Goal: Check status: Check status

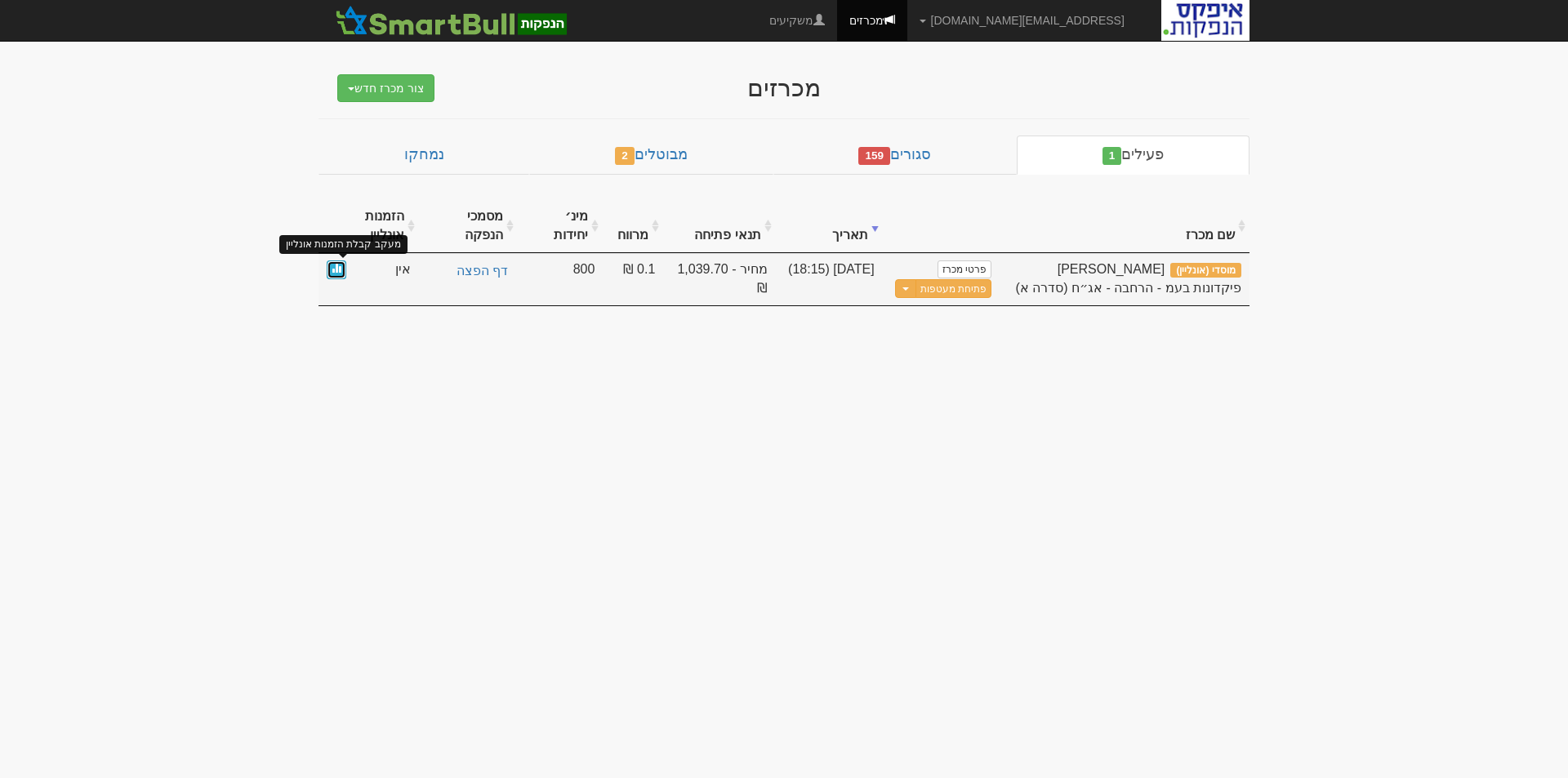
click at [337, 271] on span at bounding box center [337, 268] width 10 height 10
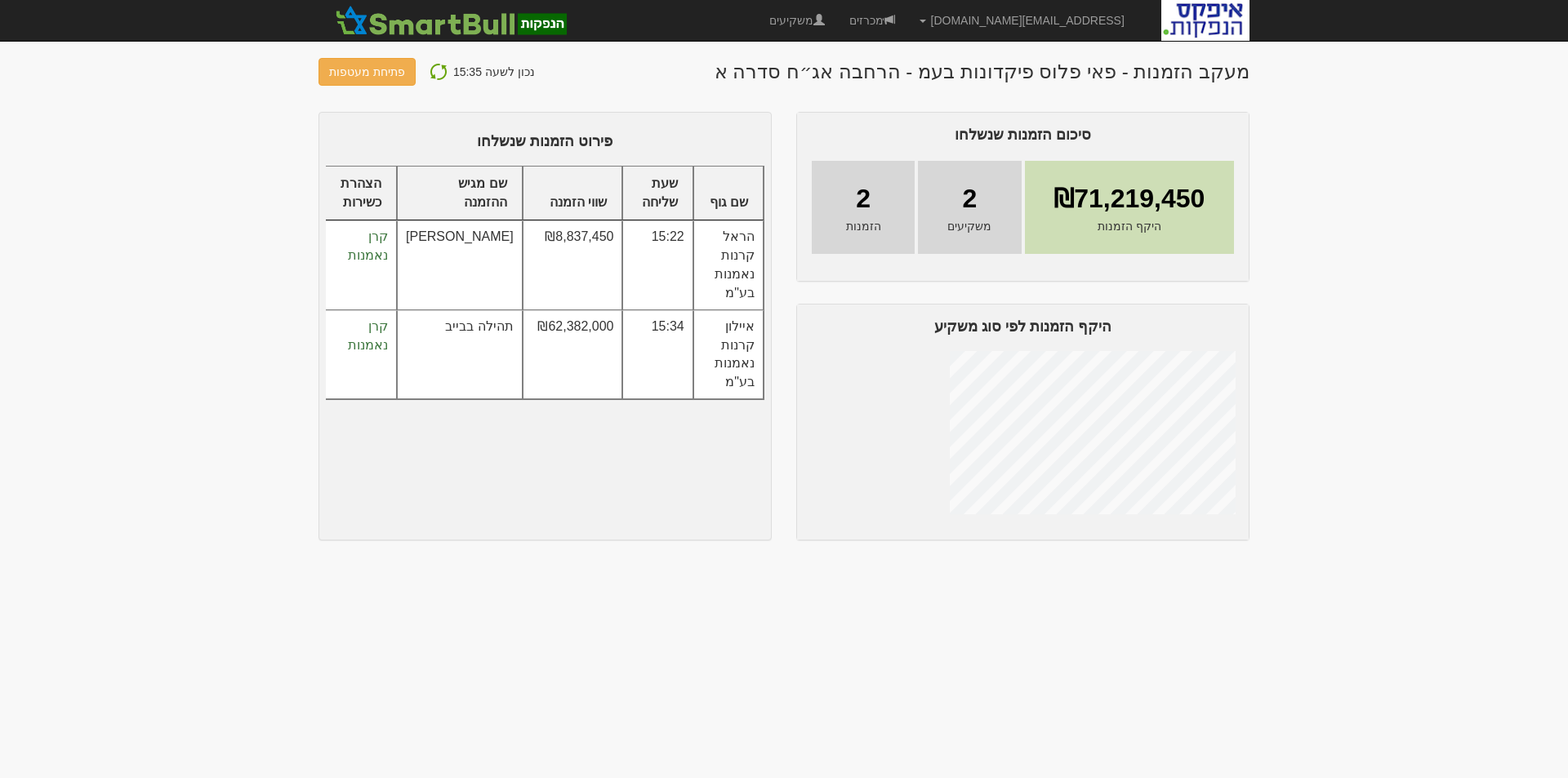
click at [329, 266] on td "קרן נאמנות" at bounding box center [361, 265] width 72 height 89
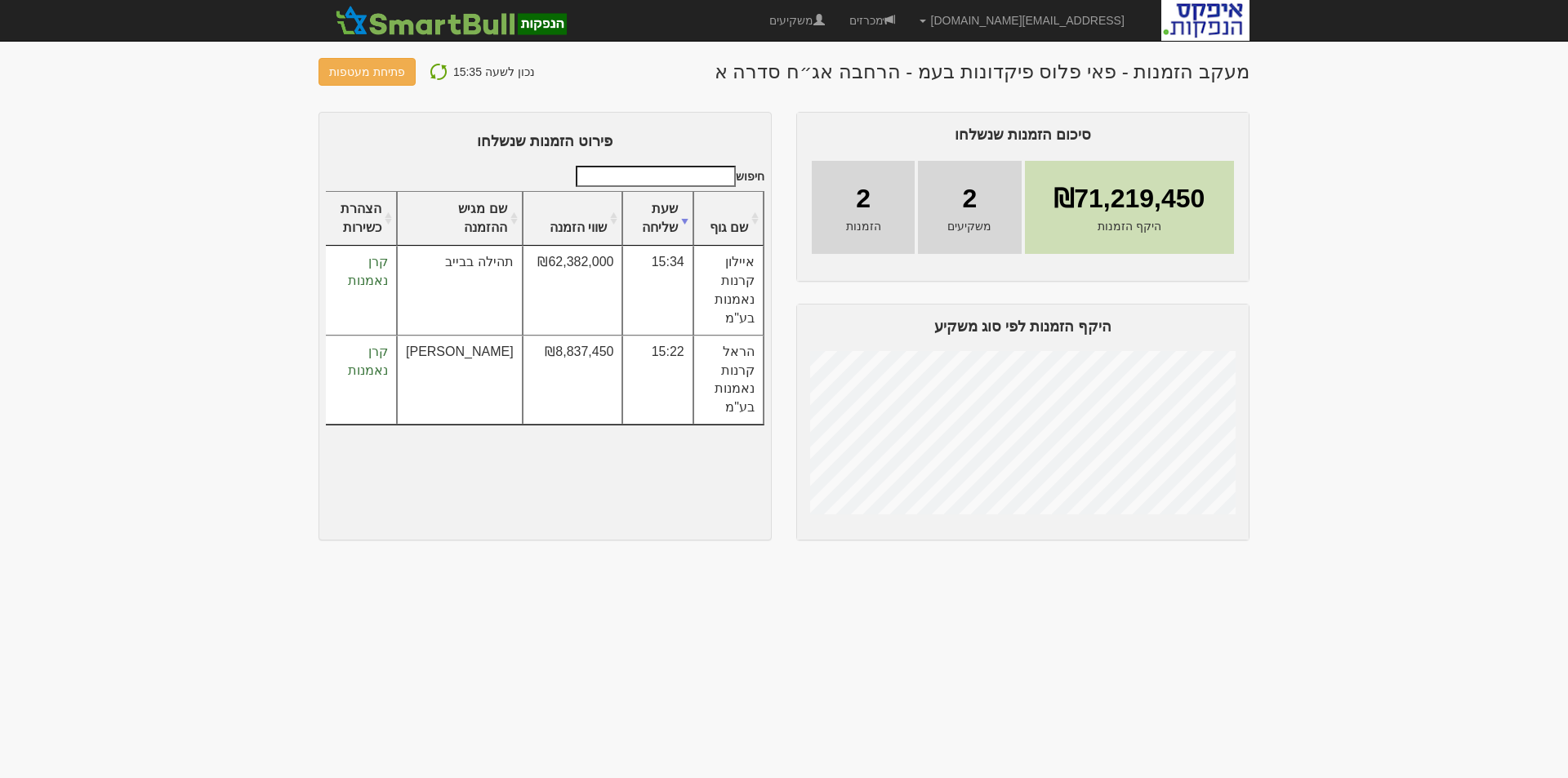
click at [428, 72] on img at bounding box center [438, 72] width 20 height 20
click at [434, 71] on img at bounding box center [438, 72] width 20 height 20
click at [432, 72] on img at bounding box center [438, 72] width 20 height 20
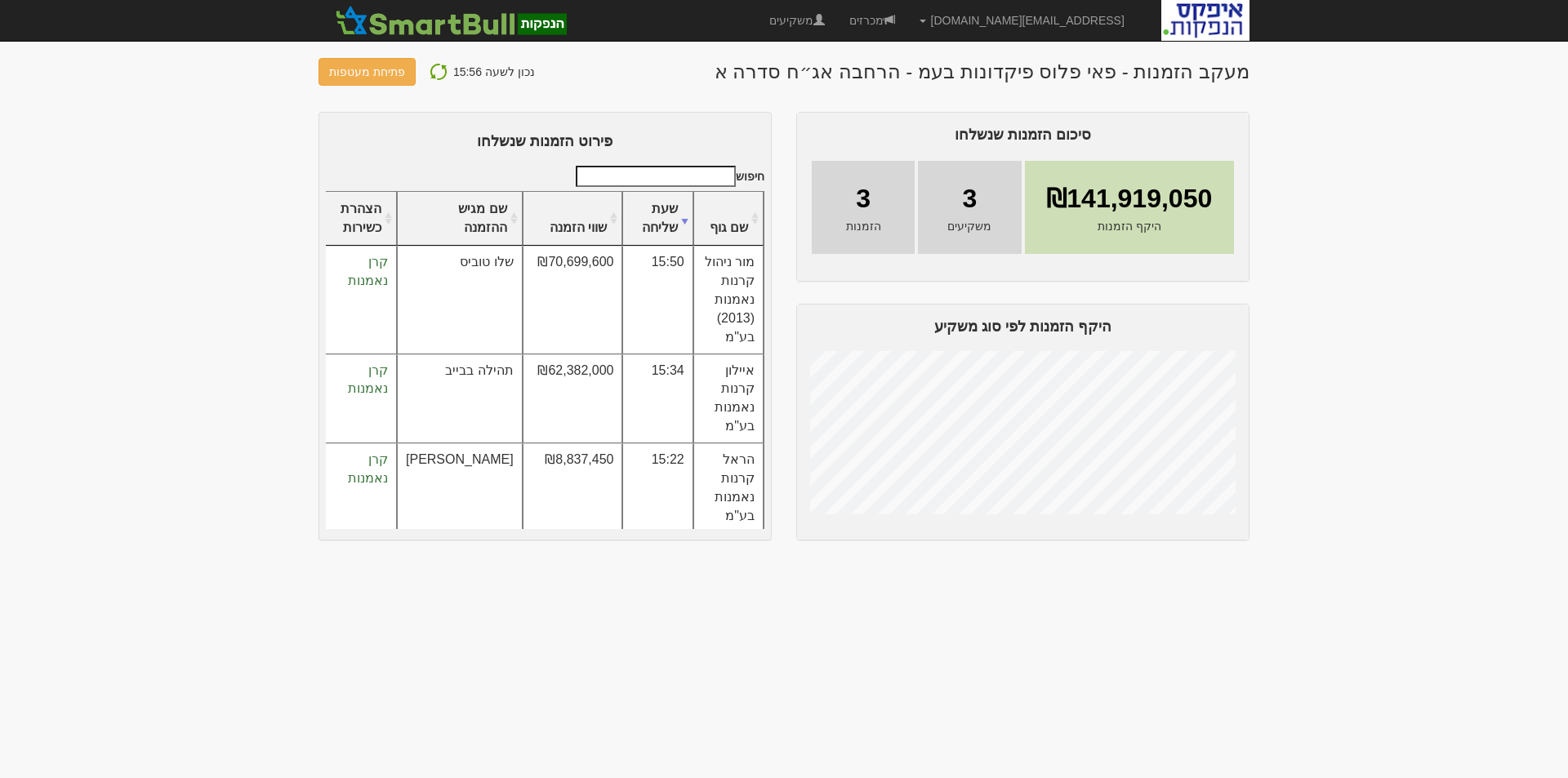
click at [431, 70] on img at bounding box center [438, 72] width 20 height 20
click at [434, 73] on img at bounding box center [438, 72] width 20 height 20
click at [430, 77] on img at bounding box center [438, 72] width 20 height 20
click at [437, 70] on img at bounding box center [438, 72] width 20 height 20
click at [428, 68] on img at bounding box center [438, 72] width 20 height 20
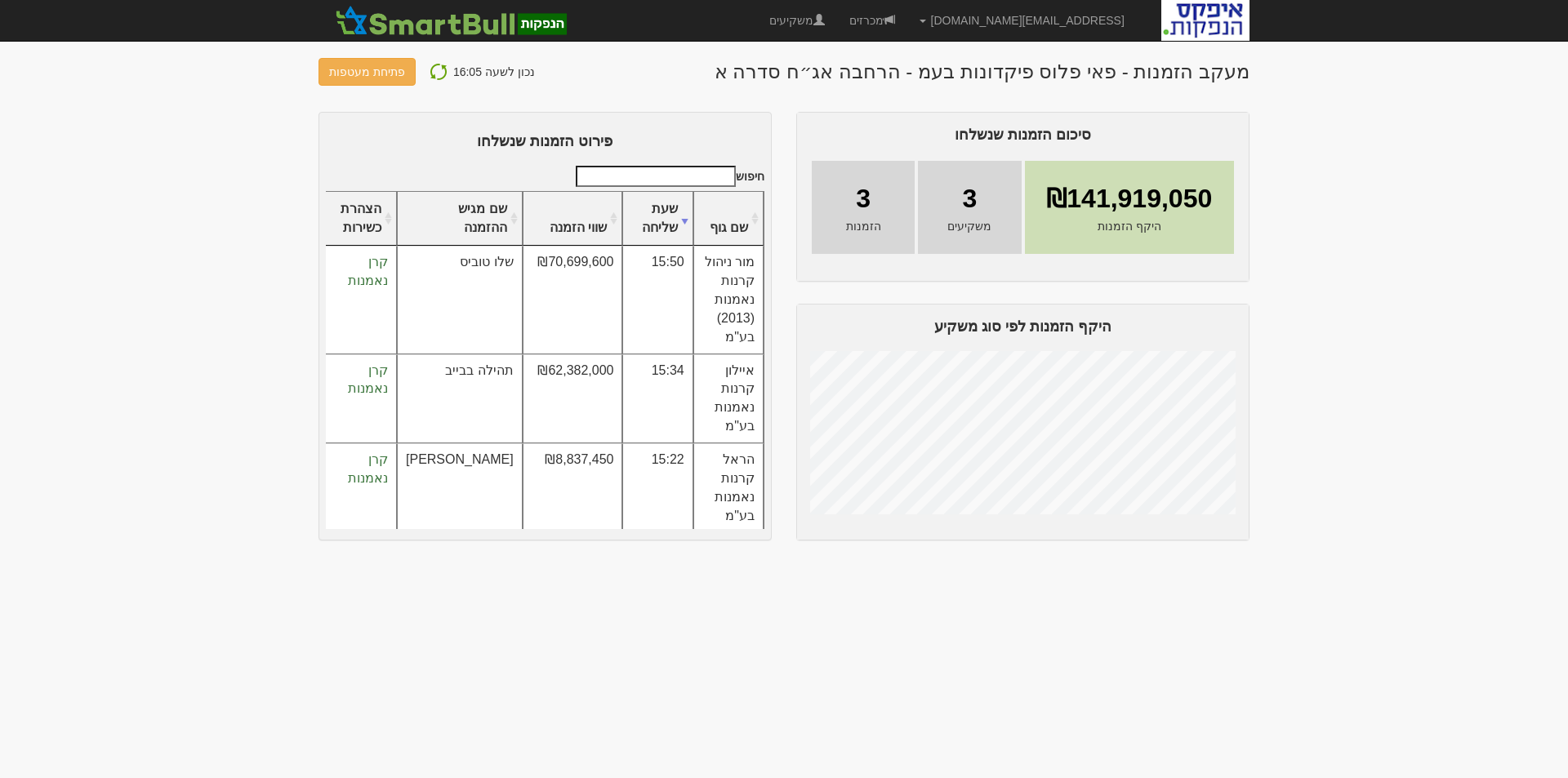
click at [433, 74] on img at bounding box center [438, 72] width 20 height 20
click at [433, 65] on img at bounding box center [438, 72] width 20 height 20
click at [437, 69] on img at bounding box center [438, 72] width 20 height 20
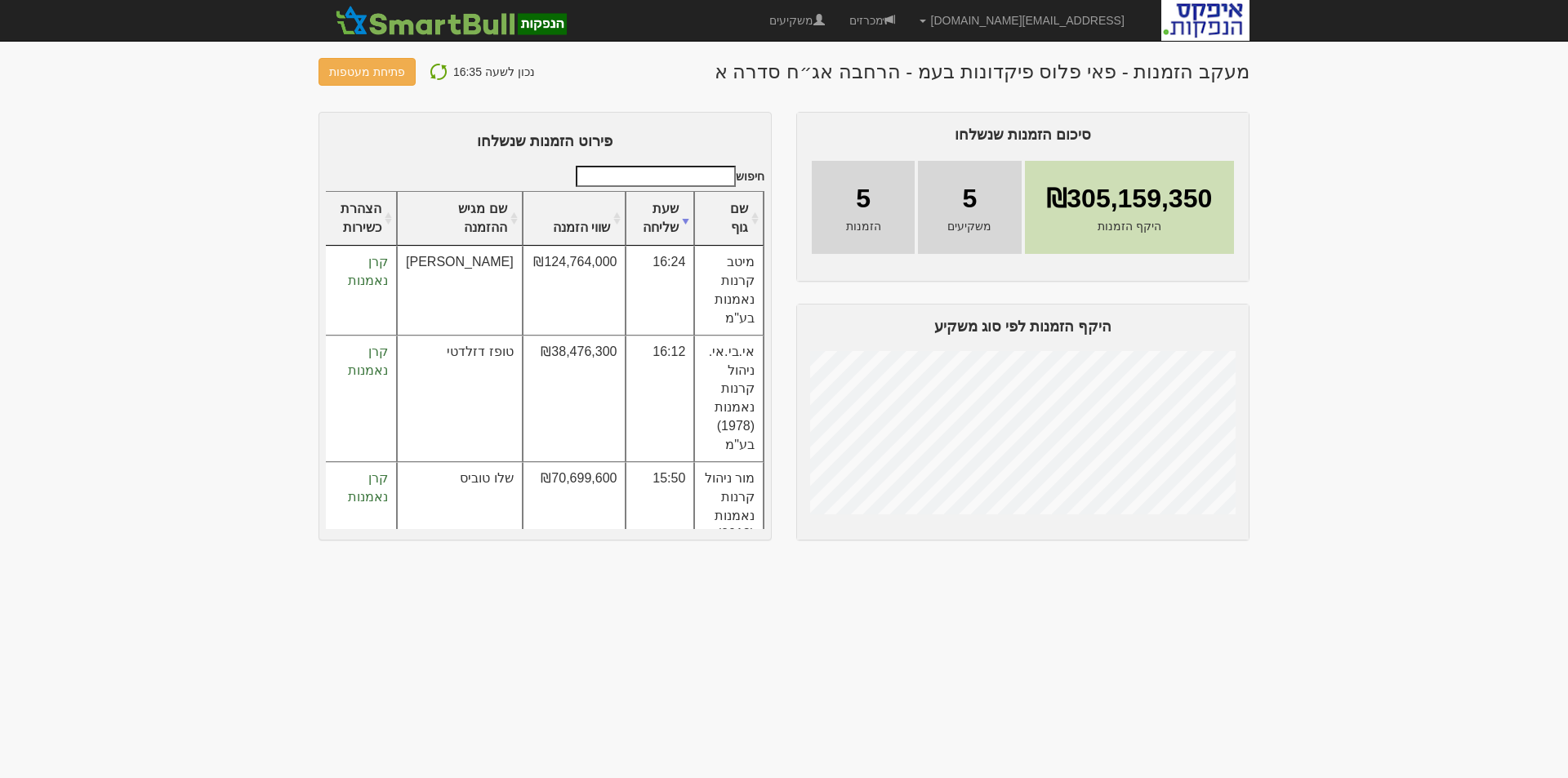
click at [433, 74] on img at bounding box center [438, 72] width 20 height 20
click at [433, 71] on img at bounding box center [438, 72] width 20 height 20
click at [435, 69] on img at bounding box center [438, 72] width 20 height 20
click at [430, 67] on img at bounding box center [438, 72] width 20 height 20
click at [430, 72] on img at bounding box center [438, 72] width 20 height 20
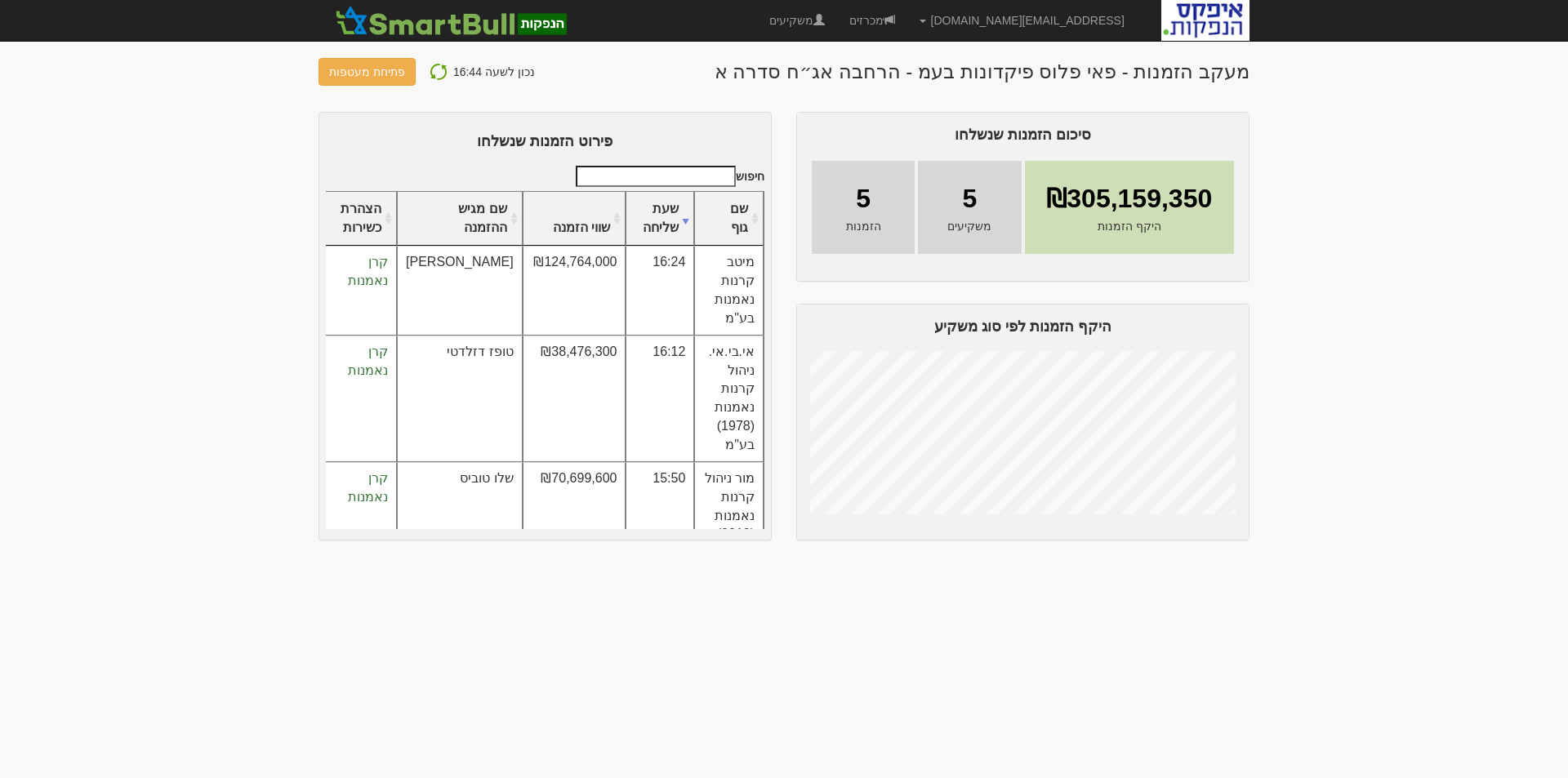
drag, startPoint x: 430, startPoint y: 71, endPoint x: 430, endPoint y: 128, distance: 57.0
click at [430, 70] on img at bounding box center [438, 72] width 20 height 20
click at [437, 67] on img at bounding box center [438, 72] width 20 height 20
click at [431, 69] on img at bounding box center [438, 72] width 20 height 20
click at [429, 71] on img at bounding box center [438, 72] width 20 height 20
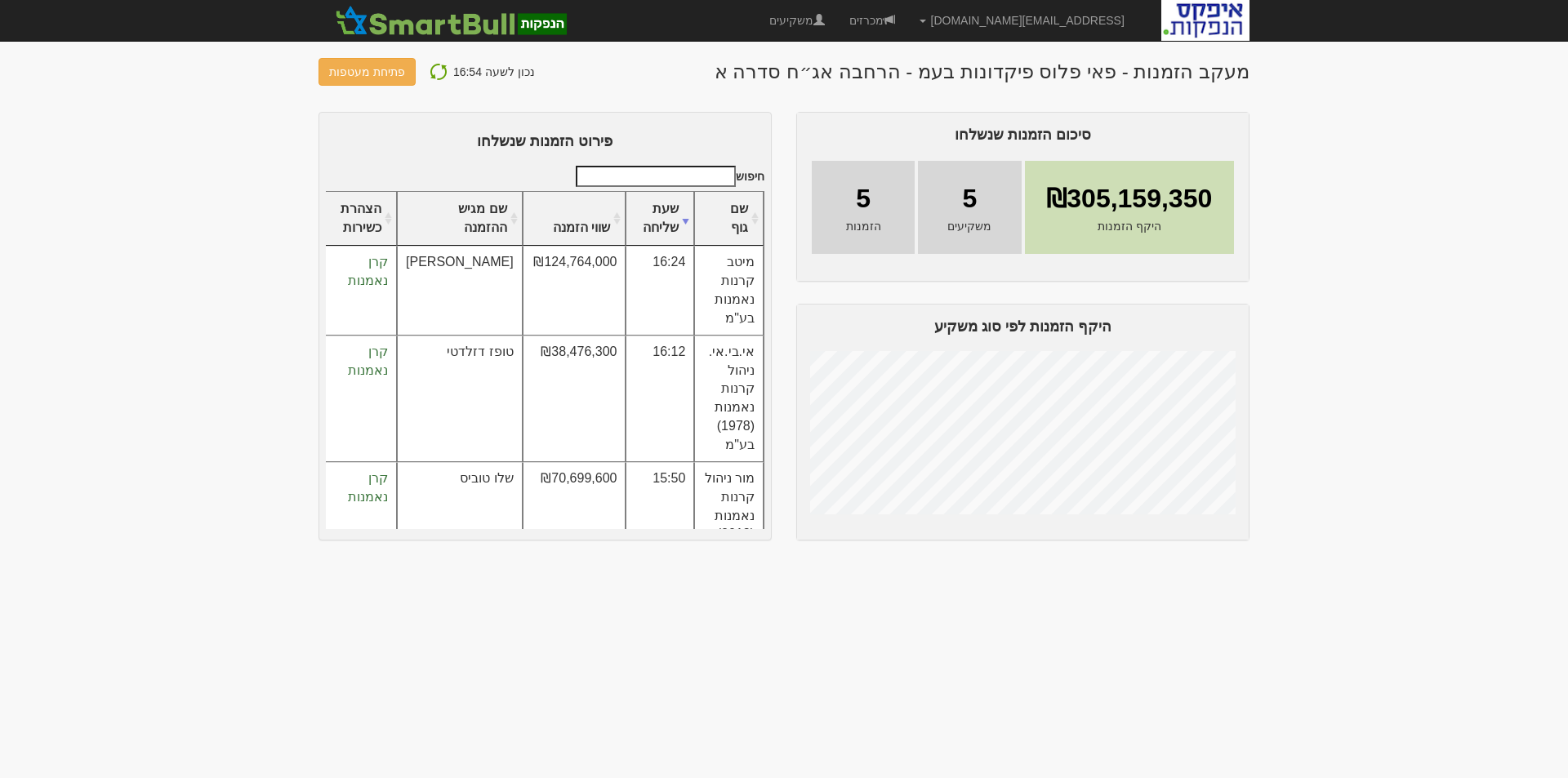
click at [436, 73] on img at bounding box center [438, 72] width 20 height 20
click at [432, 72] on img at bounding box center [438, 72] width 20 height 20
click at [428, 69] on img at bounding box center [438, 72] width 20 height 20
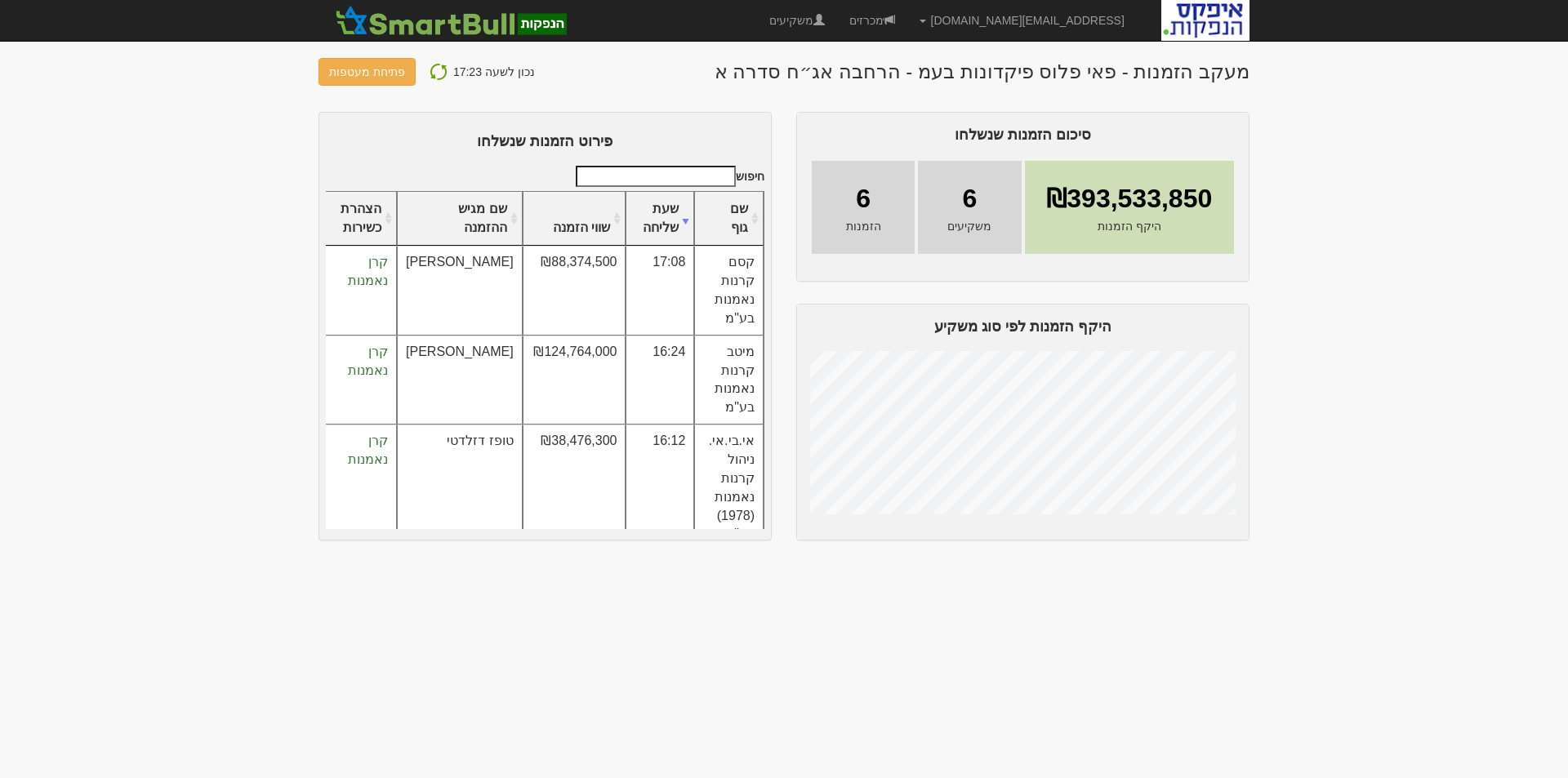
click at [432, 71] on img at bounding box center [438, 72] width 20 height 20
click at [434, 75] on img at bounding box center [438, 72] width 20 height 20
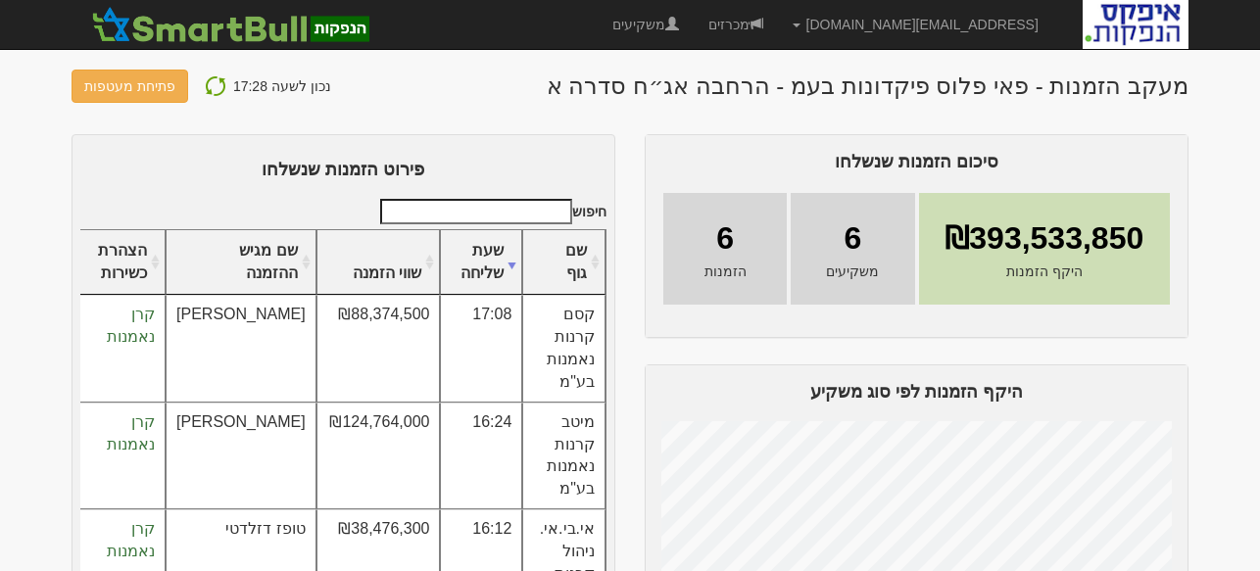
click at [204, 86] on img at bounding box center [216, 86] width 24 height 24
click at [208, 87] on img at bounding box center [216, 86] width 24 height 24
click at [204, 84] on img at bounding box center [216, 86] width 24 height 24
click at [206, 86] on img at bounding box center [216, 86] width 24 height 24
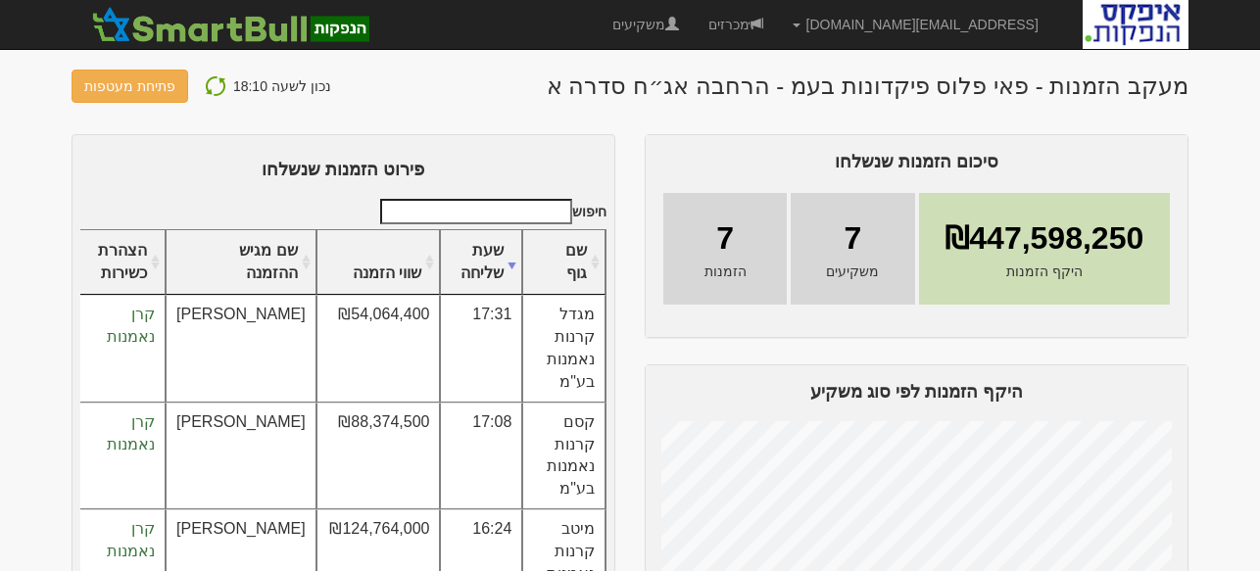
click at [208, 85] on img at bounding box center [216, 86] width 24 height 24
click at [205, 84] on img at bounding box center [216, 86] width 24 height 24
click at [209, 82] on img at bounding box center [216, 86] width 24 height 24
